Goal: Information Seeking & Learning: Learn about a topic

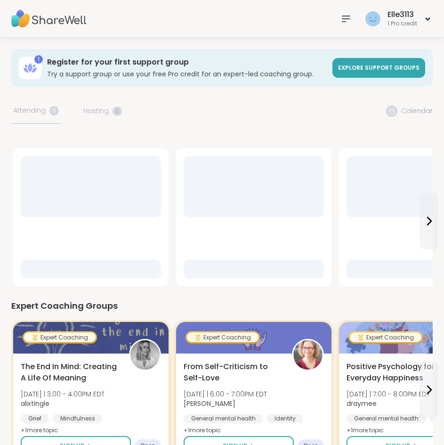
click at [33, 15] on img at bounding box center [48, 18] width 75 height 33
click at [30, 18] on img at bounding box center [48, 18] width 75 height 33
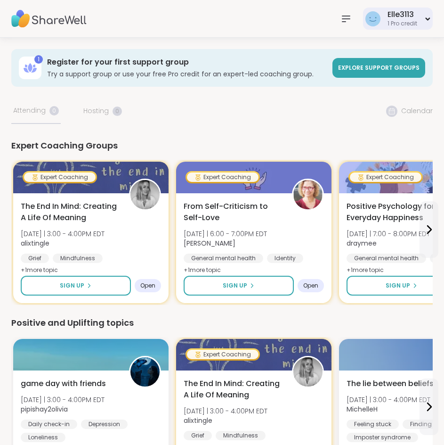
click at [390, 23] on div "1 Pro credit" at bounding box center [403, 24] width 30 height 8
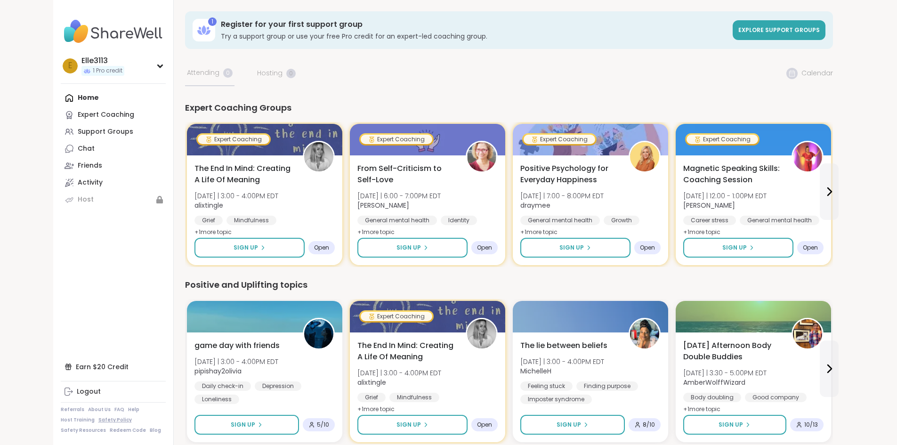
click at [98, 417] on link "Safety Policy" at bounding box center [114, 420] width 33 height 7
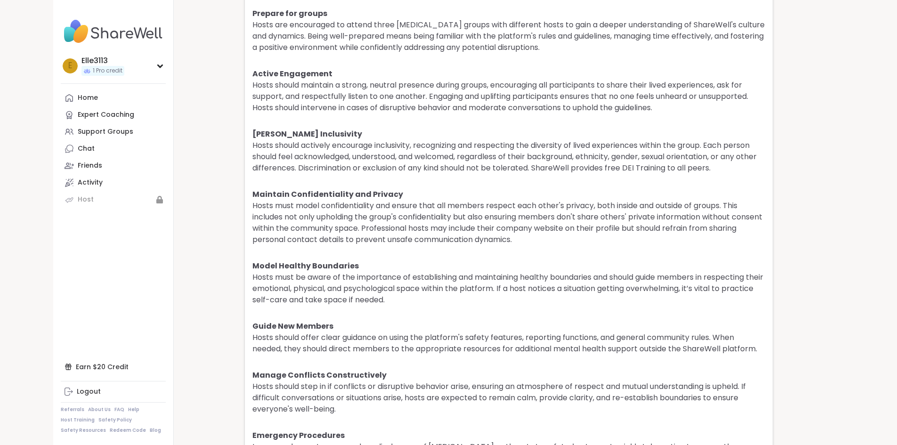
scroll to position [2131, 0]
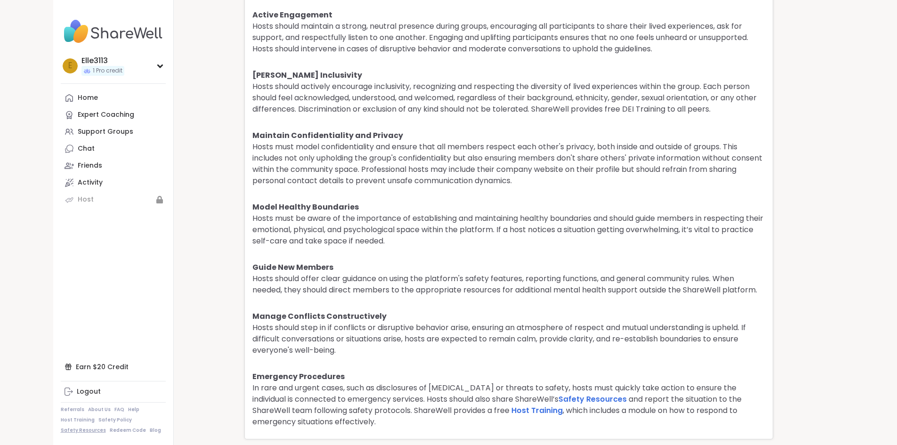
click at [61, 430] on link "Safety Resources" at bounding box center [83, 430] width 45 height 7
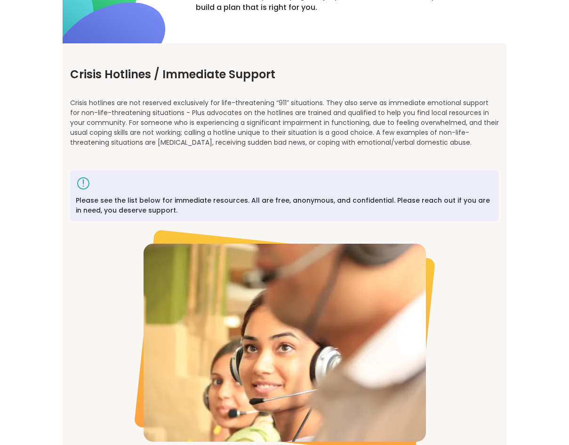
scroll to position [377, 0]
